Goal: Task Accomplishment & Management: Use online tool/utility

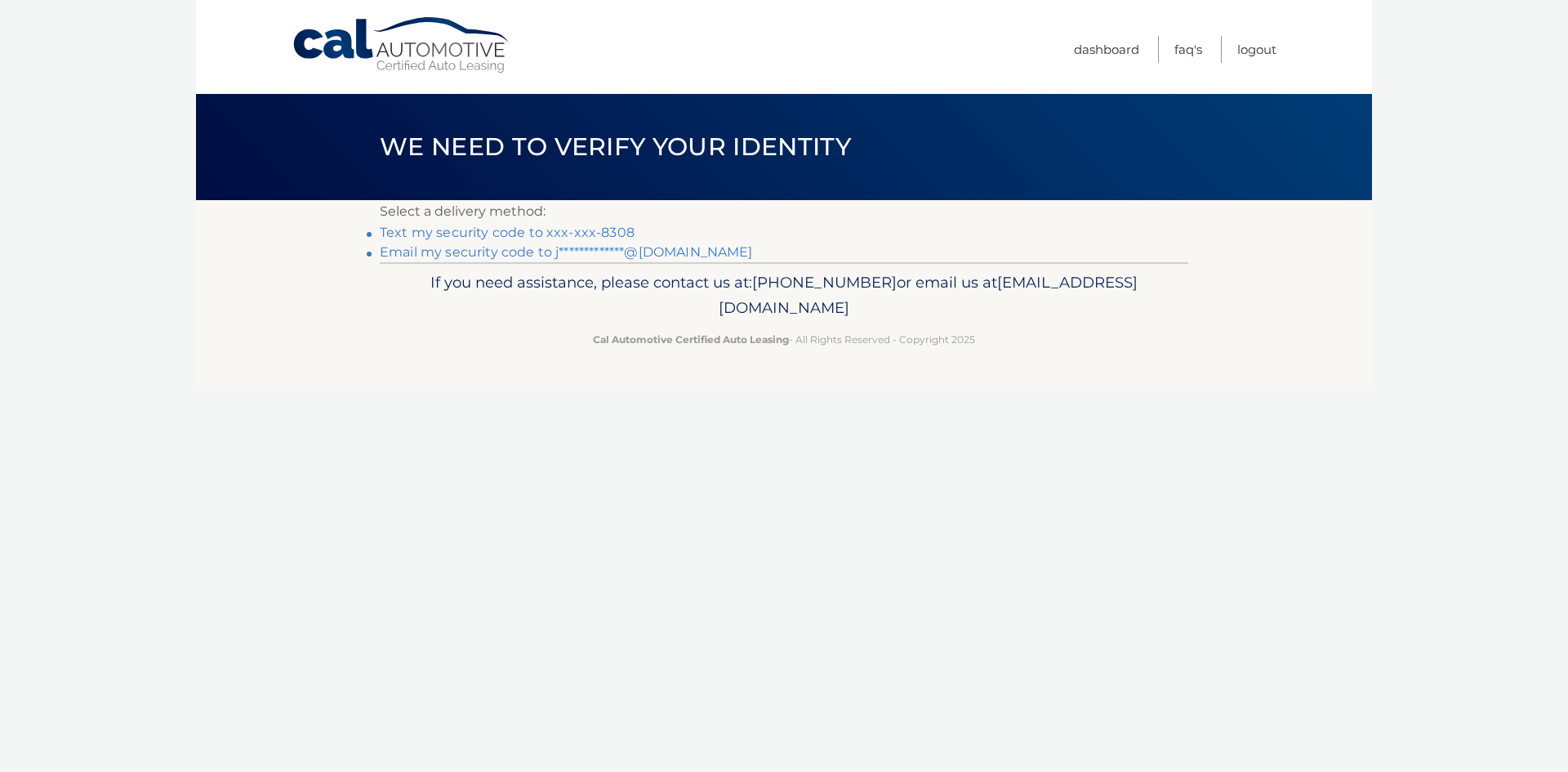
click at [555, 232] on link "Text my security code to xxx-xxx-8308" at bounding box center [507, 232] width 255 height 15
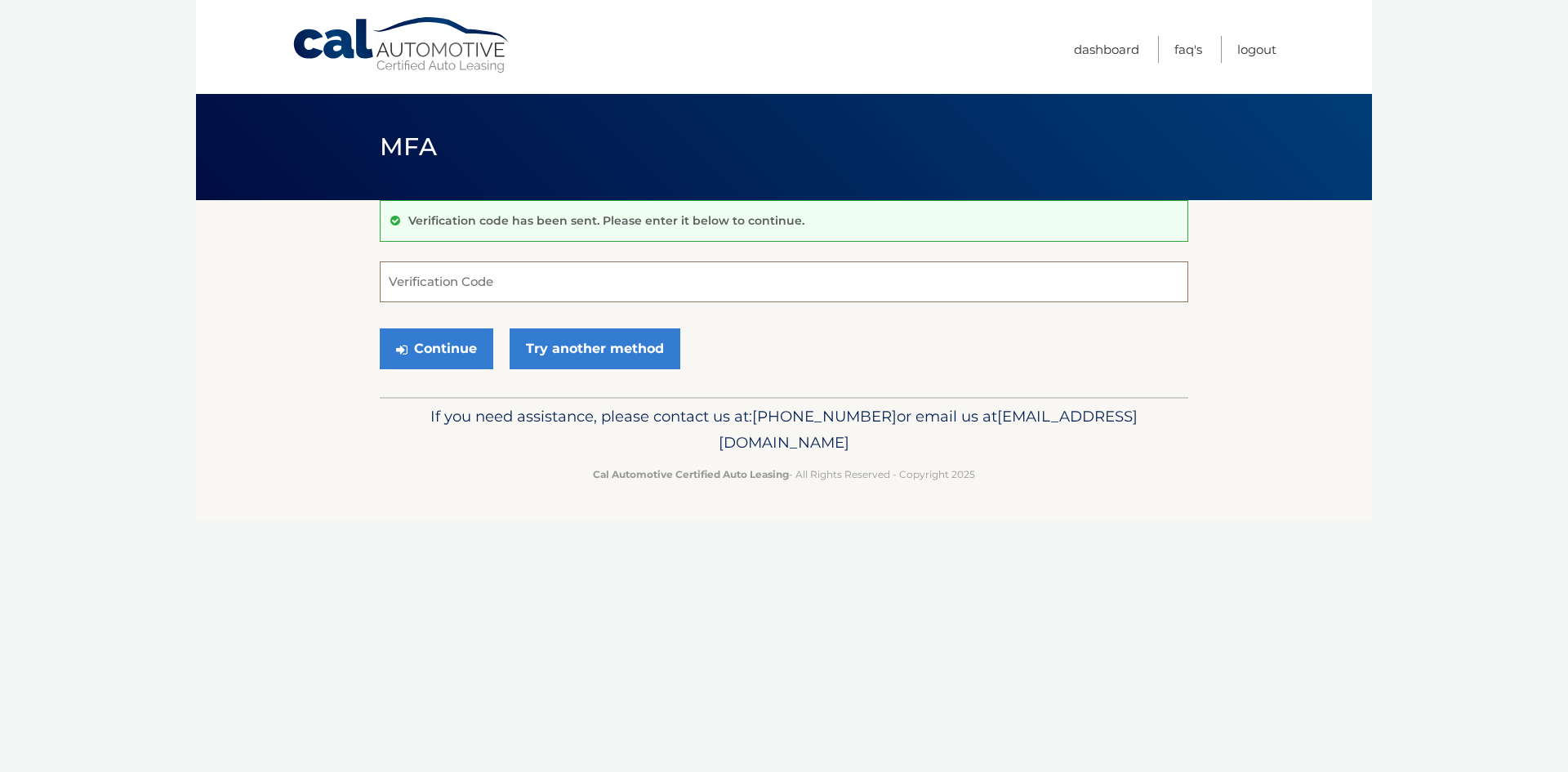
click at [1122, 279] on input "Verification Code" at bounding box center [784, 282] width 809 height 41
type input "711496"
click at [440, 333] on button "Continue" at bounding box center [437, 349] width 113 height 41
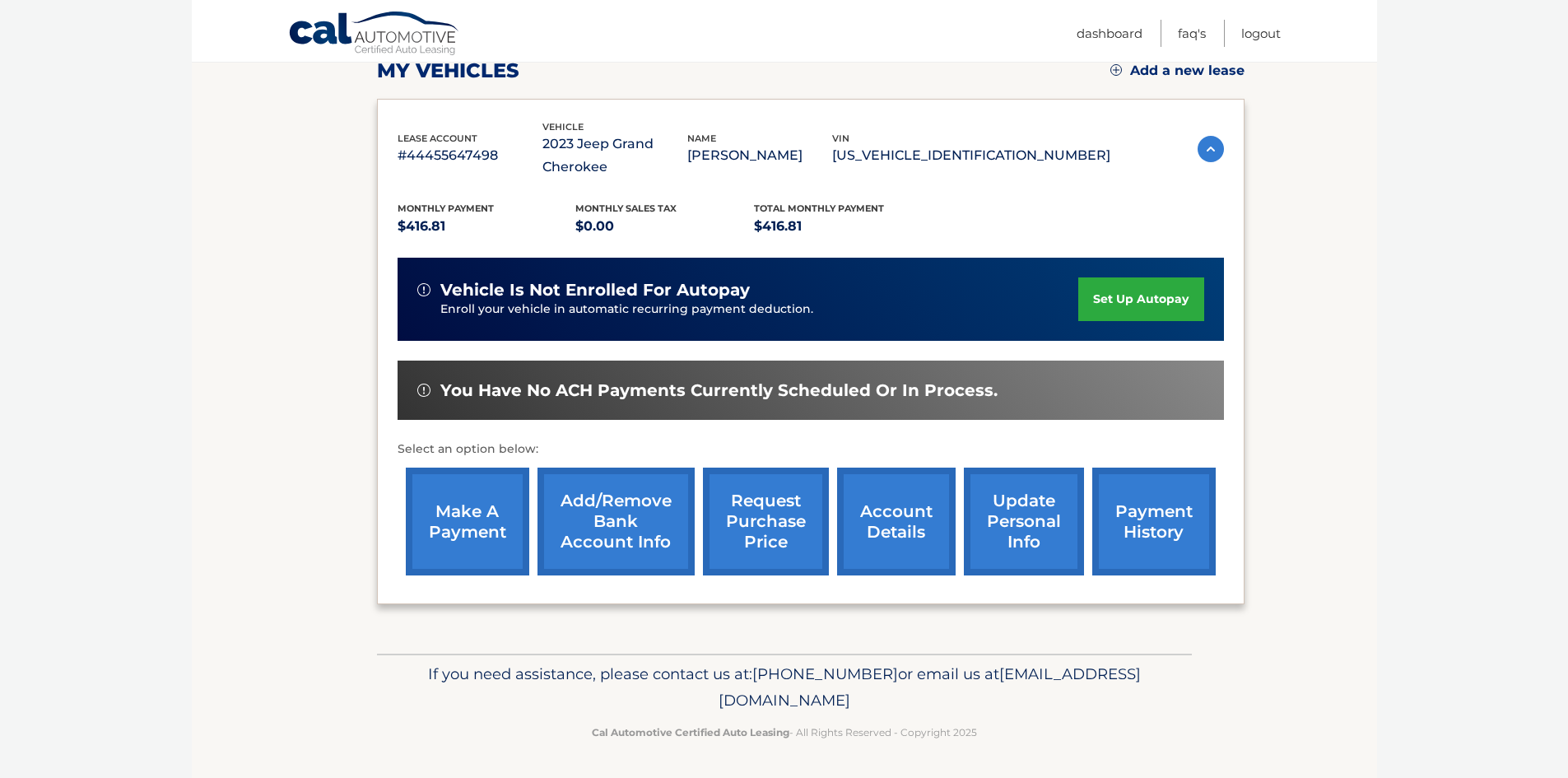
scroll to position [243, 0]
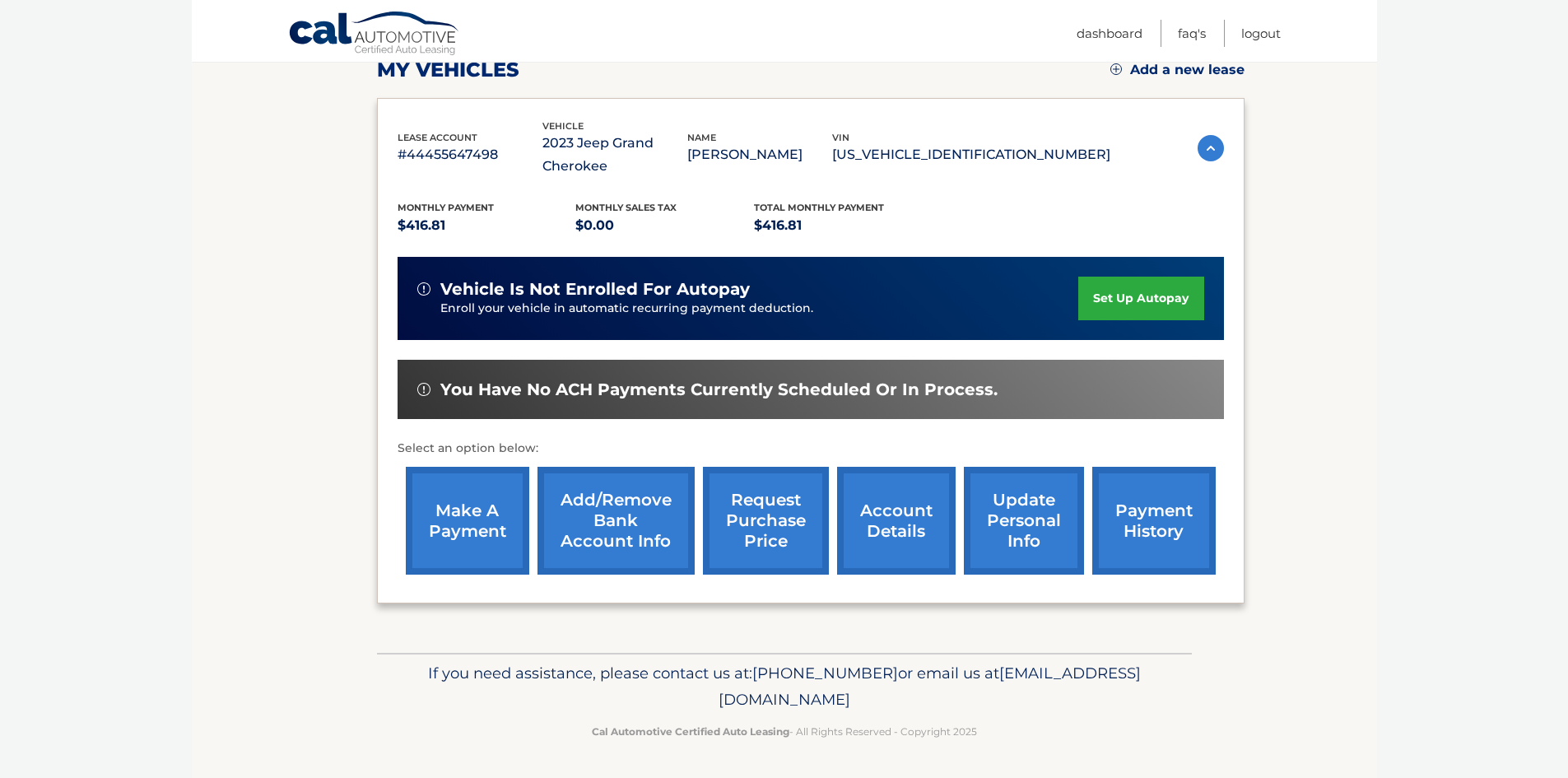
click at [781, 548] on link "request purchase price" at bounding box center [766, 520] width 126 height 108
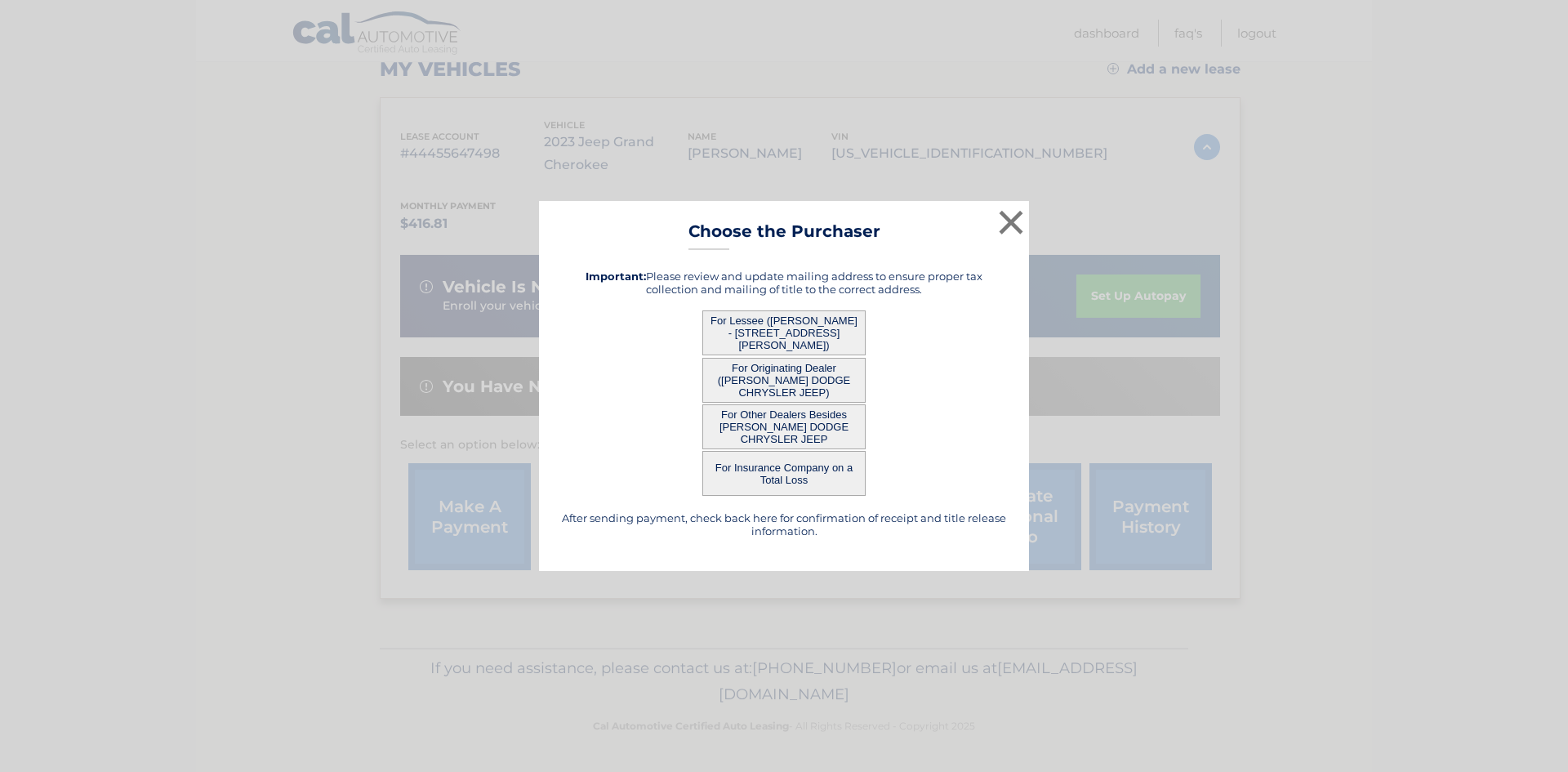
click at [769, 390] on button "For Originating Dealer (NIELSEN DODGE CHRYSLER JEEP)" at bounding box center [784, 380] width 163 height 45
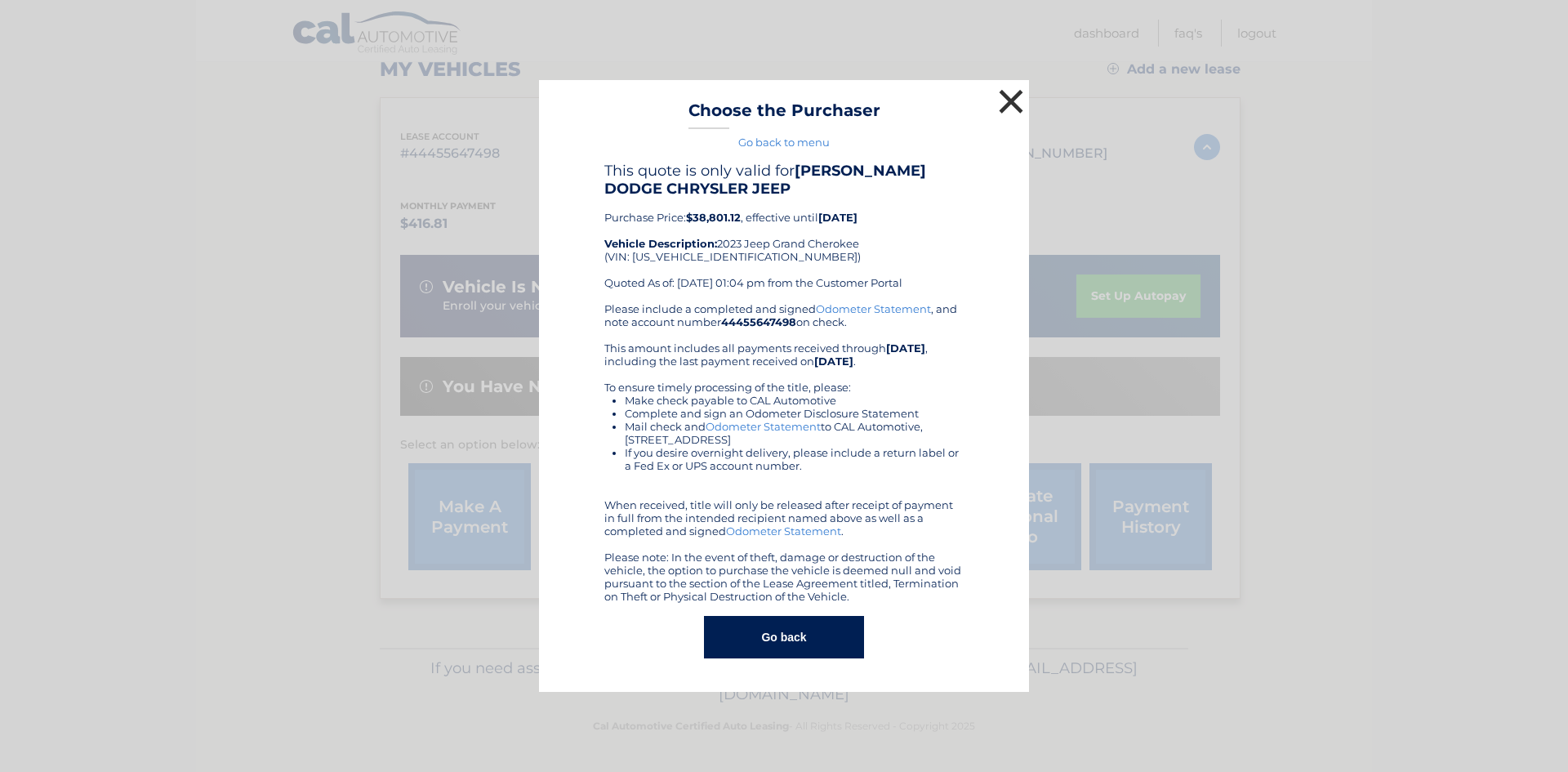
click at [1014, 112] on button "×" at bounding box center [1011, 101] width 33 height 33
